Goal: Feedback & Contribution: Leave review/rating

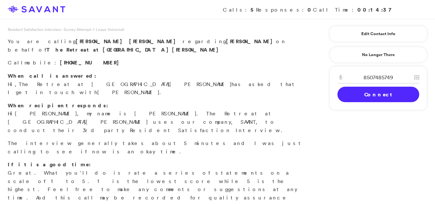
click at [29, 160] on p "If it is a good time: Great. What you'll do is rate a series of statements on a…" at bounding box center [156, 185] width 297 height 50
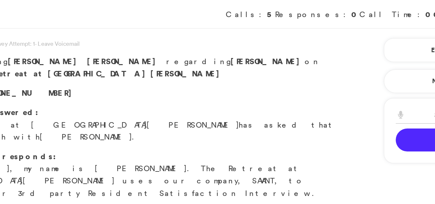
click at [352, 96] on link "Connect" at bounding box center [379, 94] width 82 height 15
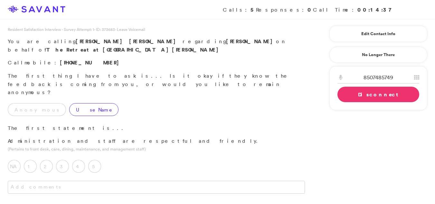
click at [69, 103] on label "Use Name" at bounding box center [93, 109] width 49 height 13
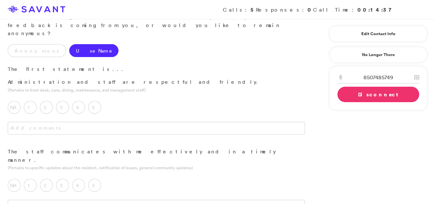
scroll to position [68, 0]
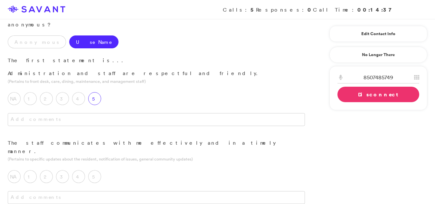
click at [100, 92] on div "5" at bounding box center [96, 100] width 16 height 16
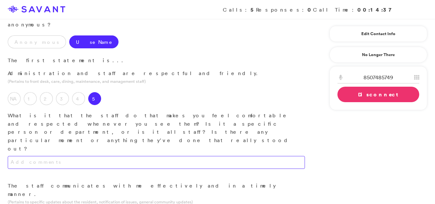
click at [74, 156] on textarea at bounding box center [156, 162] width 297 height 13
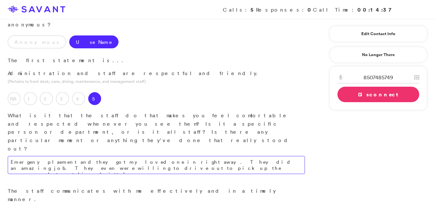
click at [90, 156] on textarea "Emergeny plaement and they got my loved one in right away. They did an amazing …" at bounding box center [156, 165] width 297 height 18
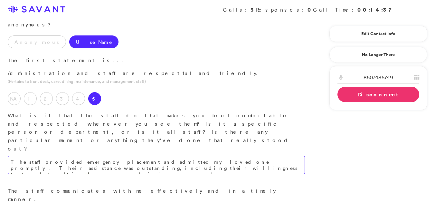
type textarea "The staff provided emergency placement and admitted my loved one promptly. Thei…"
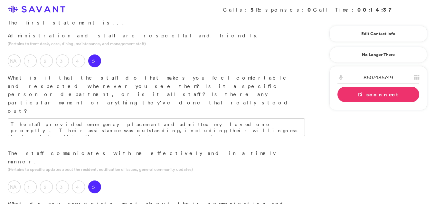
scroll to position [106, 0]
type textarea "Everytime I have had a question or concern we have got an awser or follow up ca…"
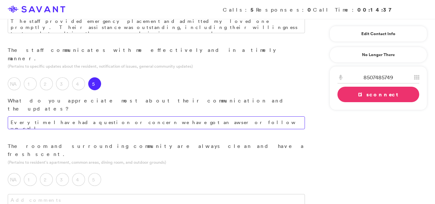
scroll to position [227, 0]
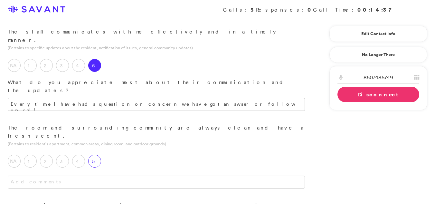
click at [92, 155] on label "5" at bounding box center [94, 161] width 13 height 13
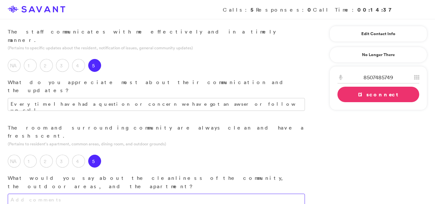
click at [54, 194] on textarea at bounding box center [156, 200] width 297 height 13
click at [214, 194] on textarea "Everfytime I have been to visit it has been nice and clean and organized," at bounding box center [156, 200] width 297 height 13
type textarea "Every time I have visited, the community has been consistently clean, well-orga…"
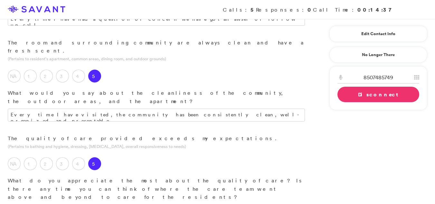
scroll to position [313, 0]
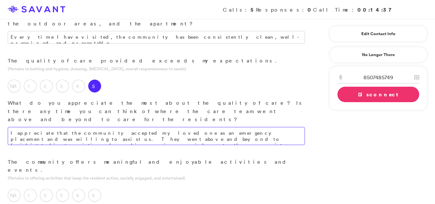
scroll to position [391, 0]
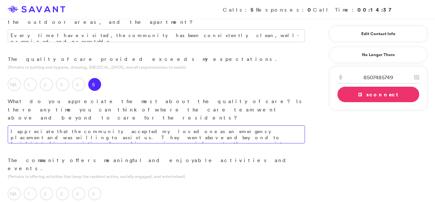
type textarea "I appreciate that the community accepted my loved one as an emergency placement…"
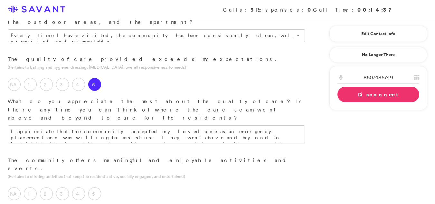
type textarea "W"
click at [94, 187] on label "5" at bounding box center [94, 193] width 13 height 13
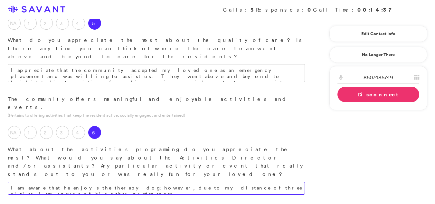
scroll to position [457, 0]
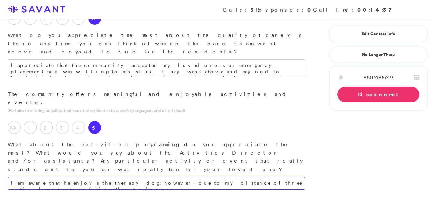
type textarea "I am aware that he enjoys the therapy dog; however, due to my distance of three…"
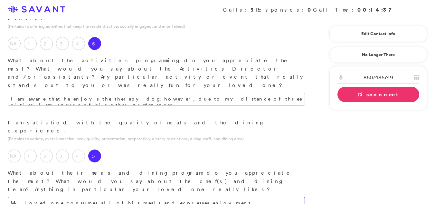
scroll to position [543, 0]
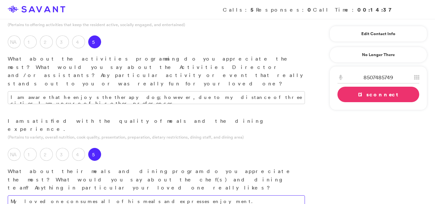
type textarea "My loved one consumes all of his meals and expresses enjoyment."
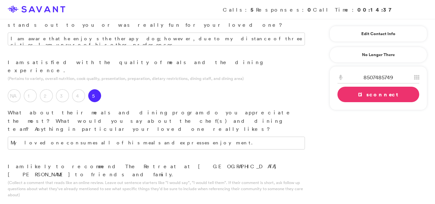
scroll to position [613, 0]
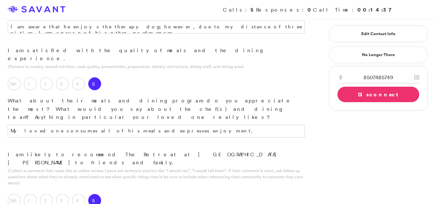
type textarea "The community is excellent, and we have no concerns. The staff has consistently…"
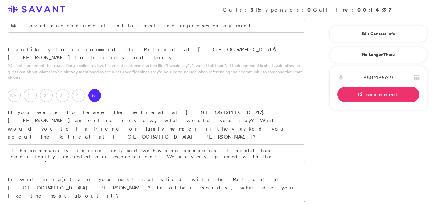
scroll to position [723, 0]
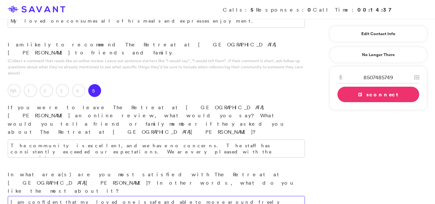
type textarea "I am confident that my loved one is safe and able to move around freely within …"
type textarea "The only aspect I find unsatisfactory is that we were not informed about the ne…"
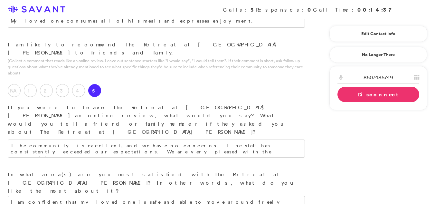
click at [385, 94] on link "Disconnect" at bounding box center [379, 94] width 82 height 15
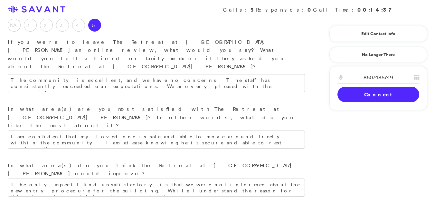
scroll to position [811, 0]
